Goal: Task Accomplishment & Management: Manage account settings

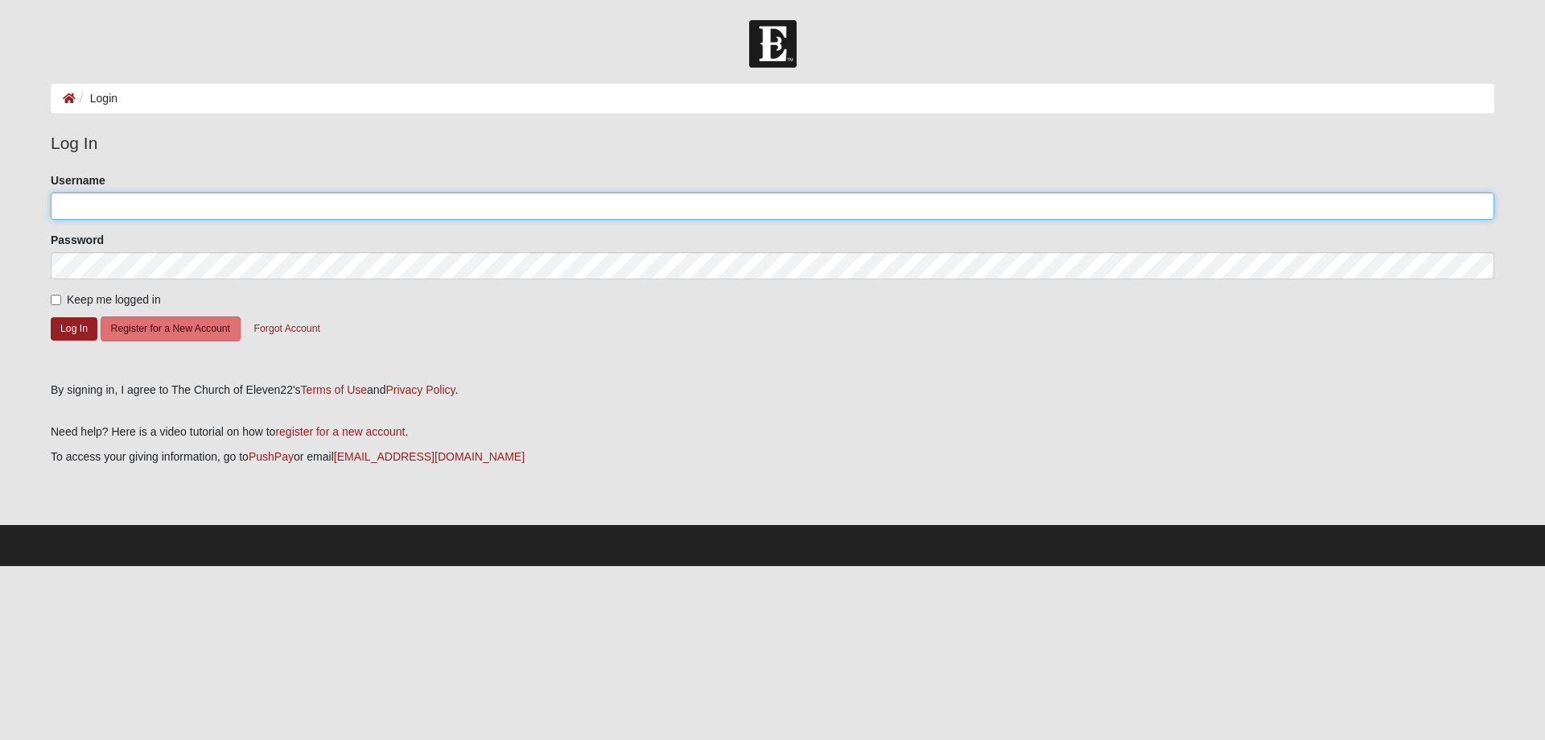
click at [221, 216] on input "Username" at bounding box center [773, 205] width 1444 height 27
type input "[EMAIL_ADDRESS][DOMAIN_NAME]"
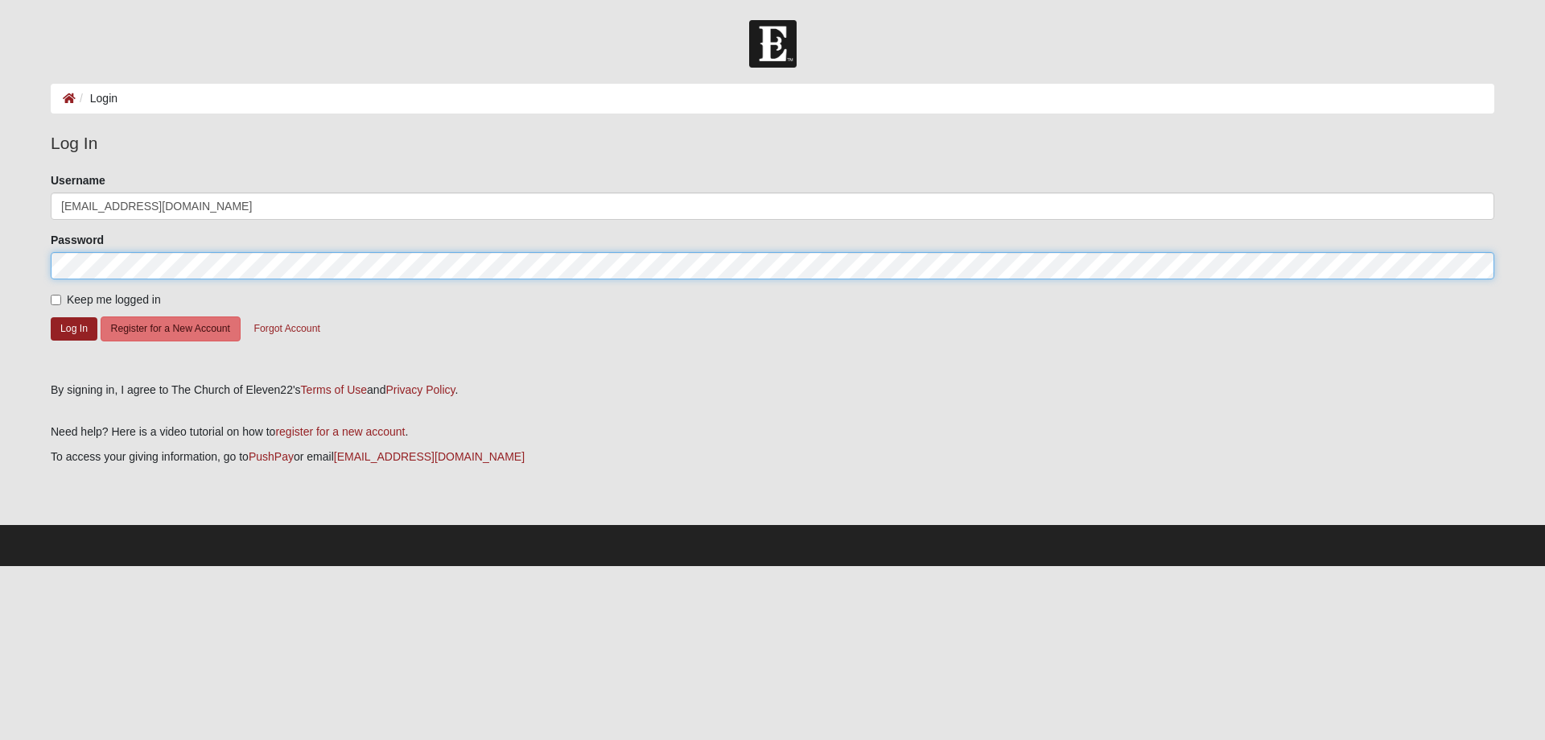
click at [51, 317] on button "Log In" at bounding box center [74, 328] width 47 height 23
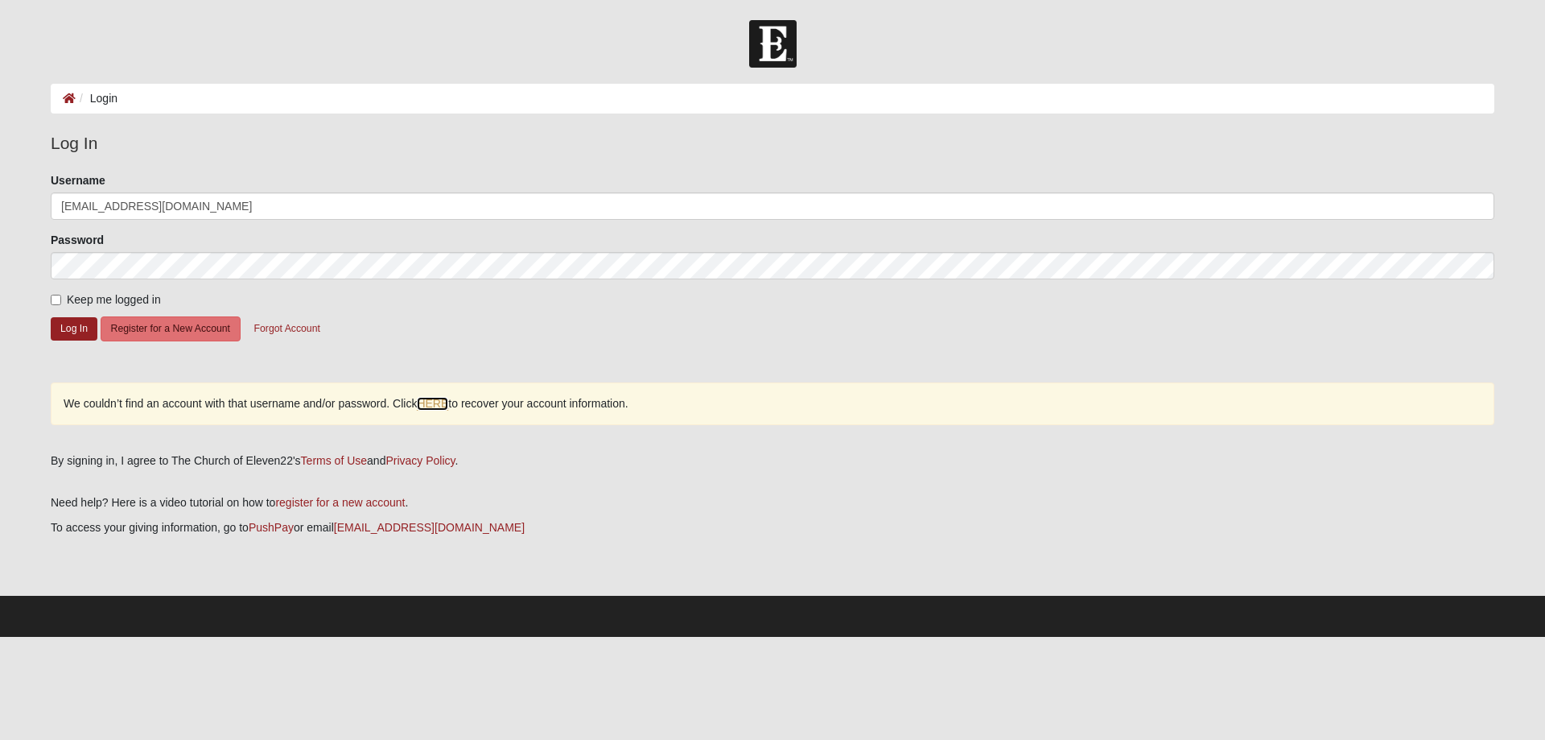
click at [444, 404] on link "HERE" at bounding box center [432, 404] width 31 height 14
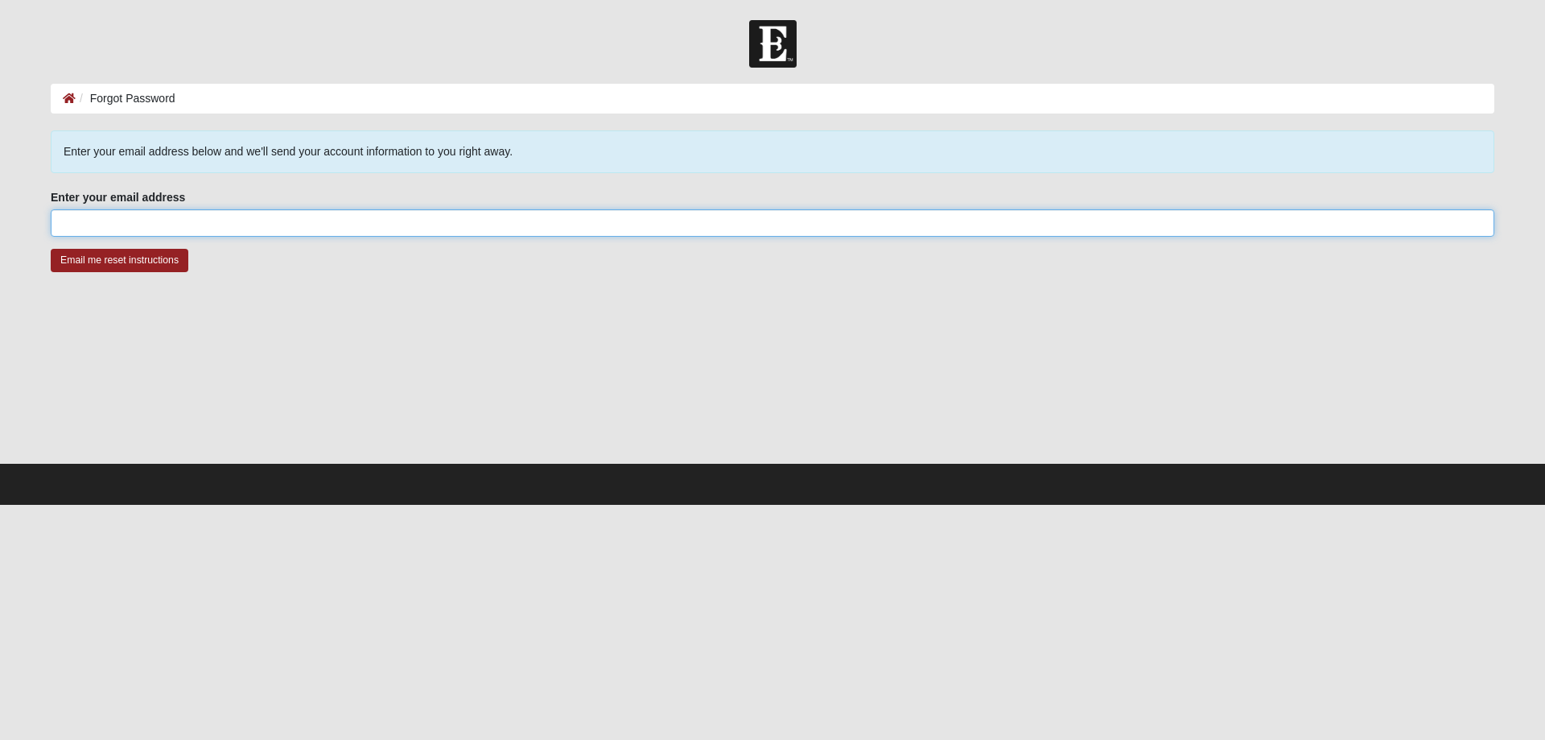
click at [164, 229] on input "Enter your email address" at bounding box center [773, 222] width 1444 height 27
type input "[EMAIL_ADDRESS][DOMAIN_NAME]"
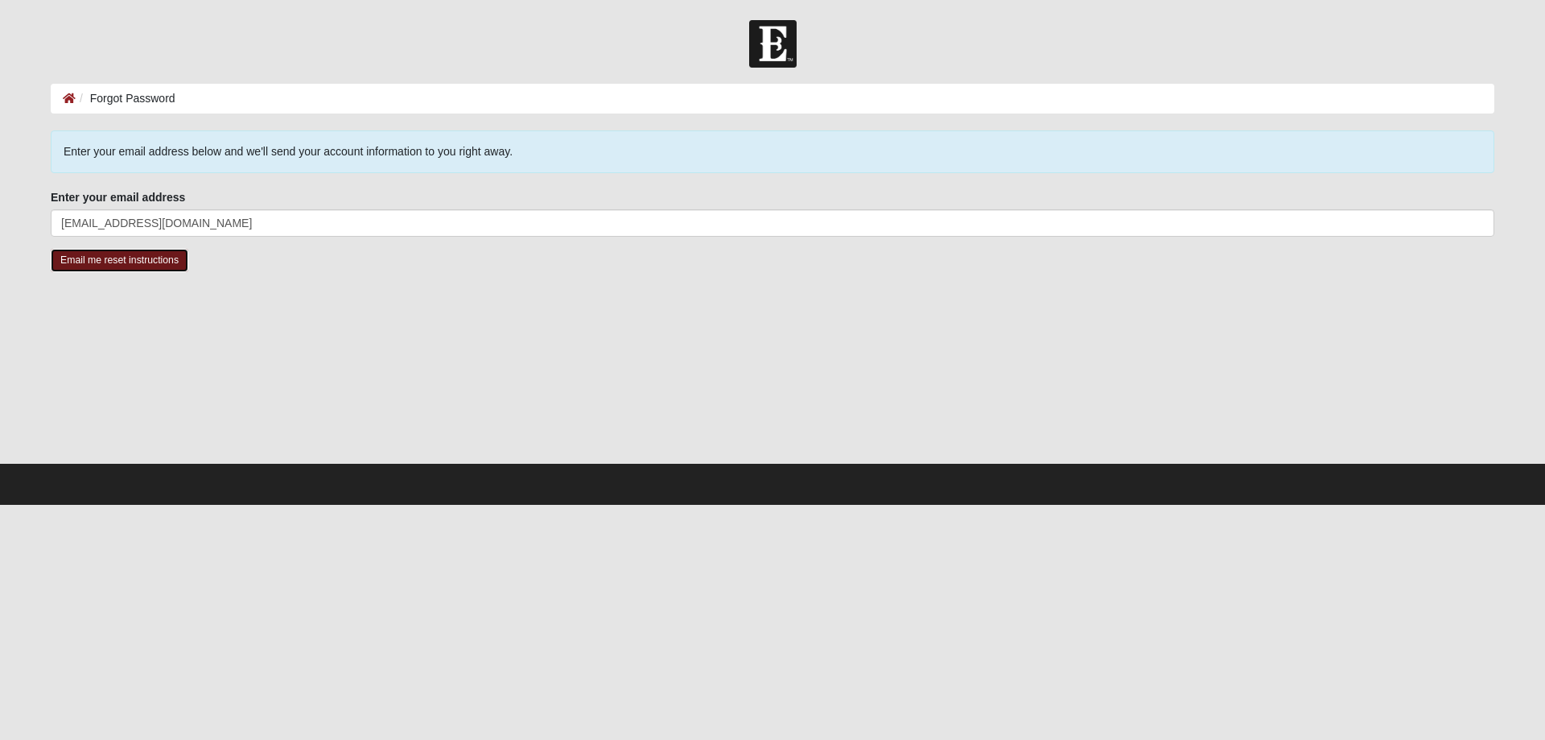
click at [108, 261] on input "Email me reset instructions" at bounding box center [120, 260] width 138 height 23
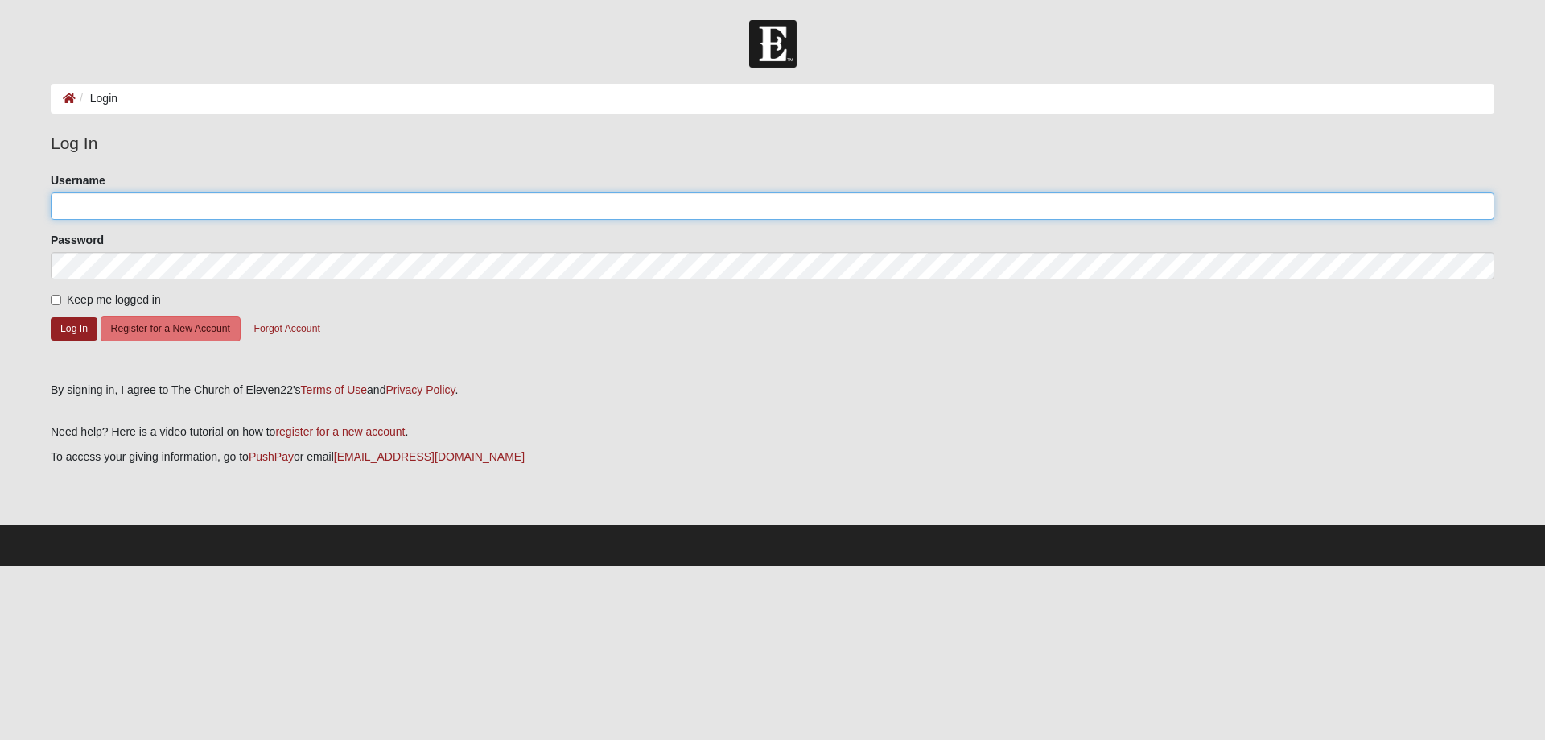
click at [155, 214] on input "Username" at bounding box center [773, 205] width 1444 height 27
type input "[EMAIL_ADDRESS][DOMAIN_NAME]"
click at [75, 331] on button "Log In" at bounding box center [74, 328] width 47 height 23
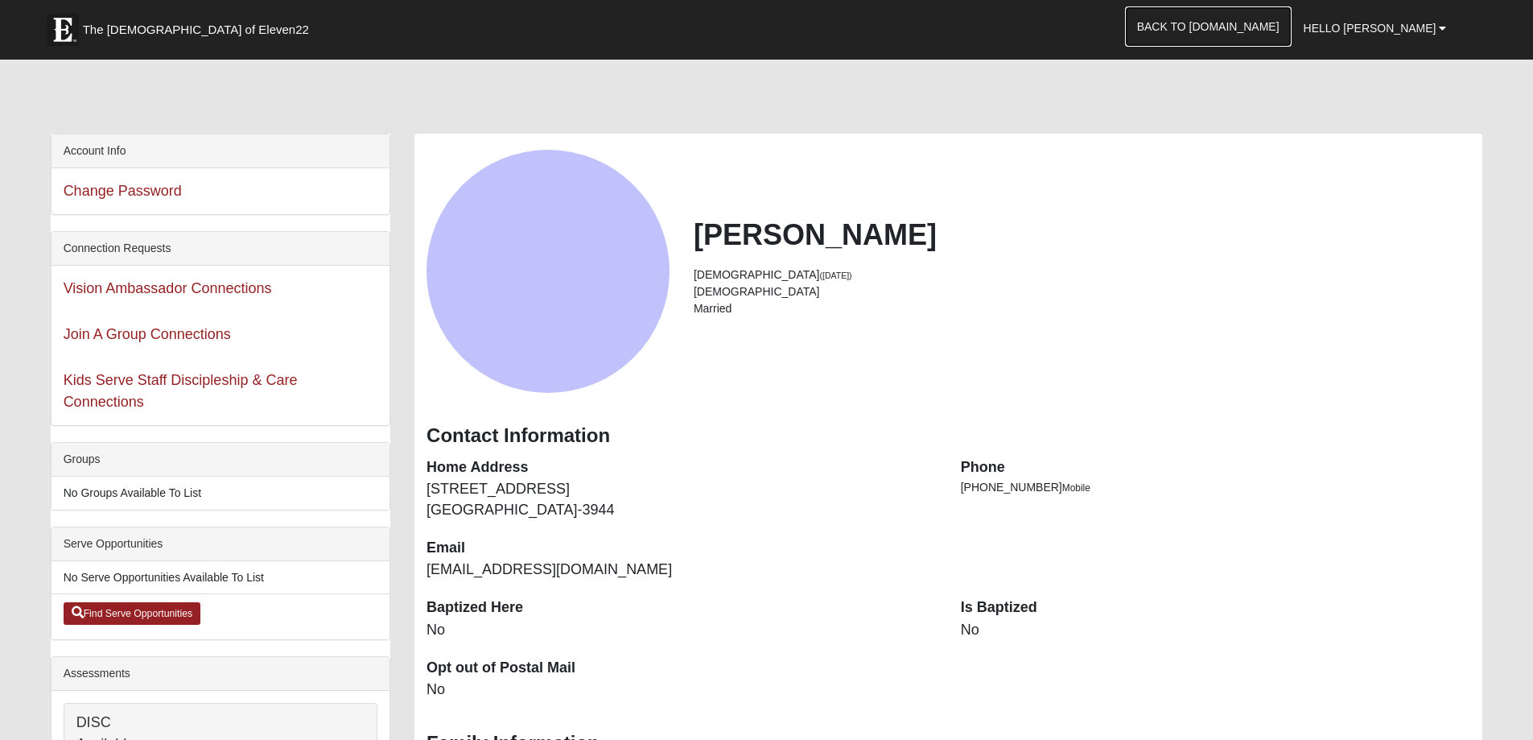
click at [1219, 35] on link "Back to COE22.com" at bounding box center [1208, 26] width 167 height 40
